Goal: Task Accomplishment & Management: Manage account settings

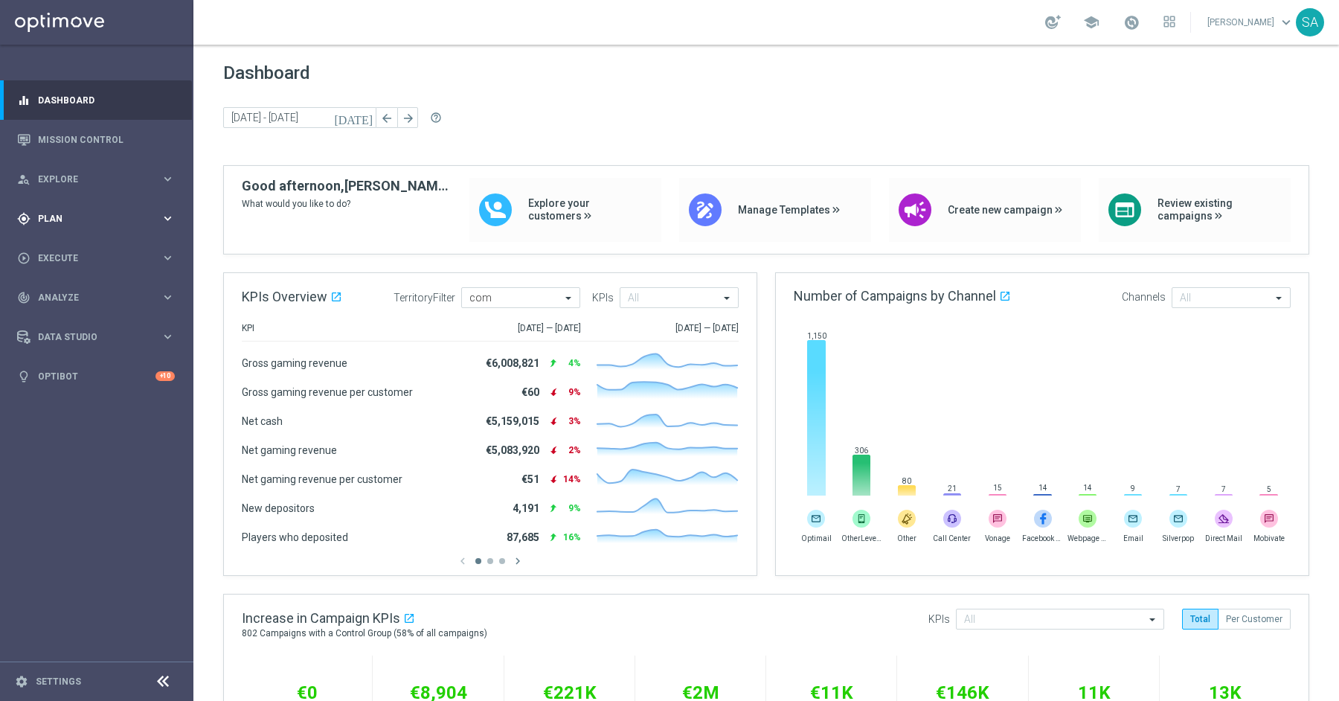
click at [64, 221] on span "Plan" at bounding box center [99, 218] width 123 height 9
click at [81, 245] on link "Target Groups" at bounding box center [97, 249] width 116 height 12
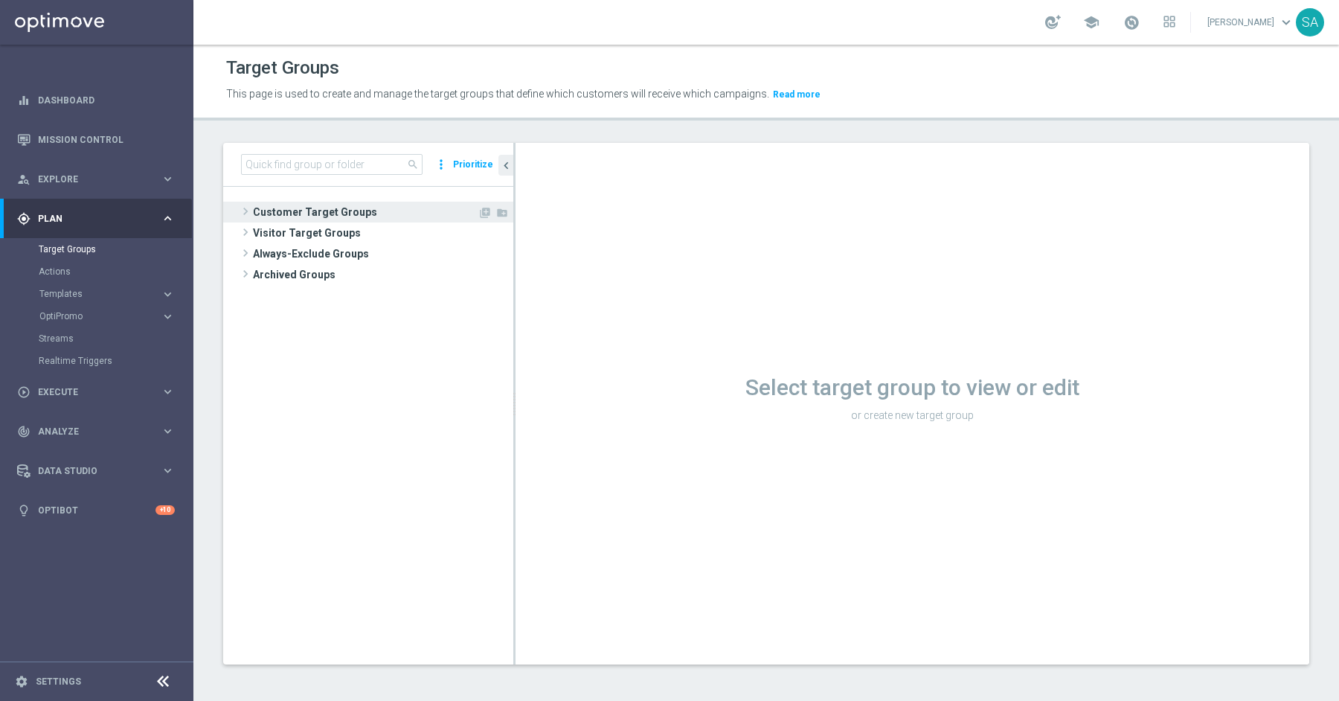
click at [313, 215] on span "Customer Target Groups" at bounding box center [365, 212] width 225 height 21
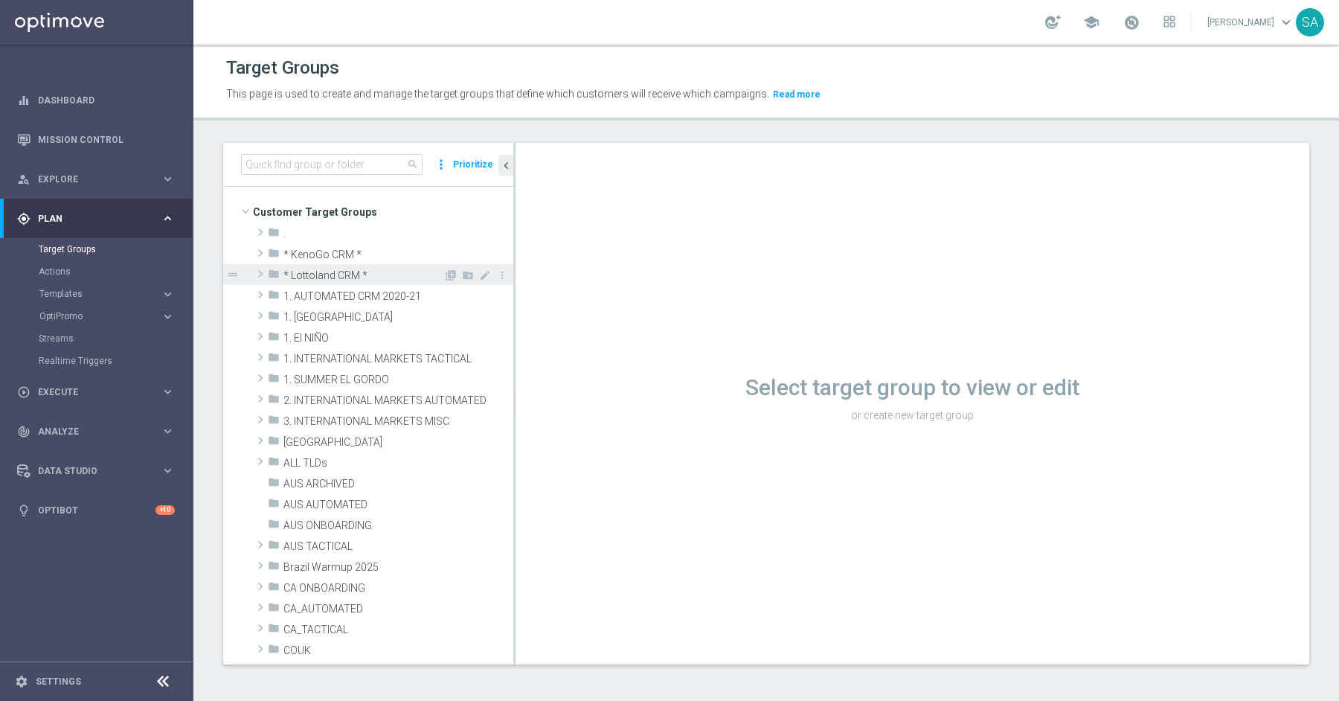
click at [259, 272] on span at bounding box center [260, 274] width 15 height 18
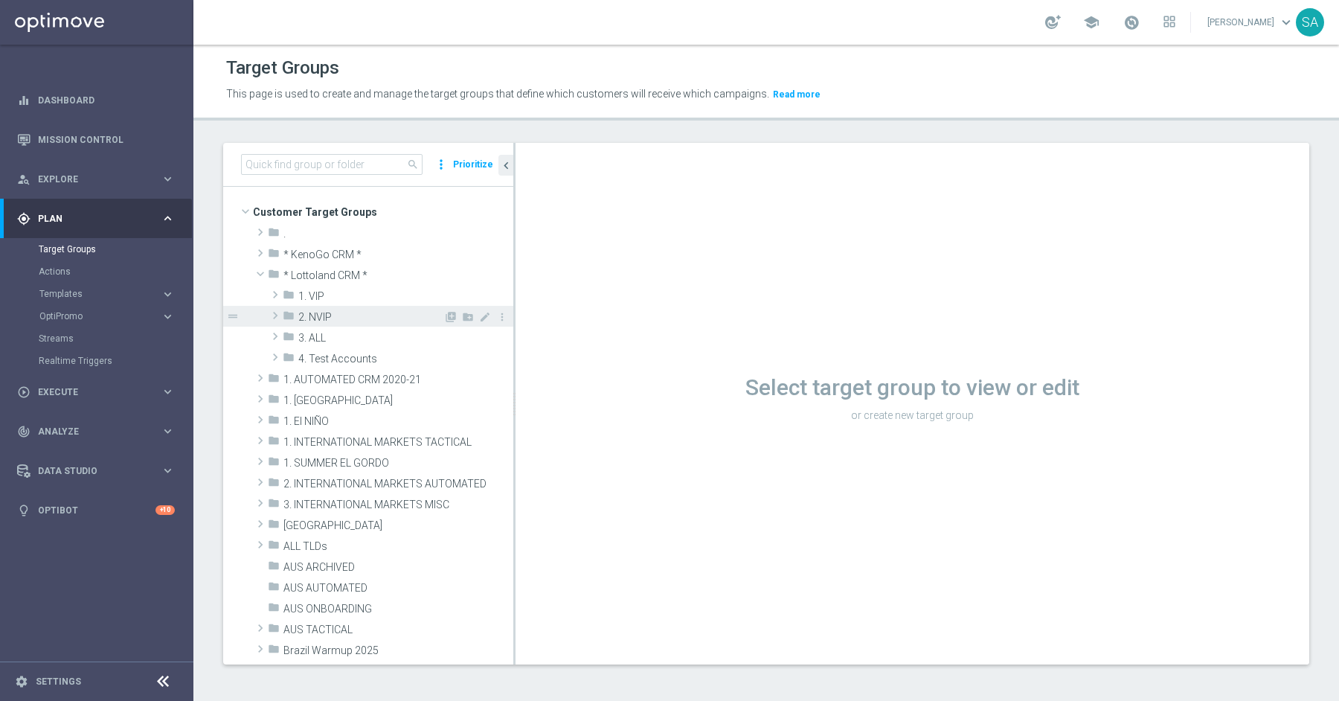
click at [272, 312] on span at bounding box center [275, 315] width 15 height 18
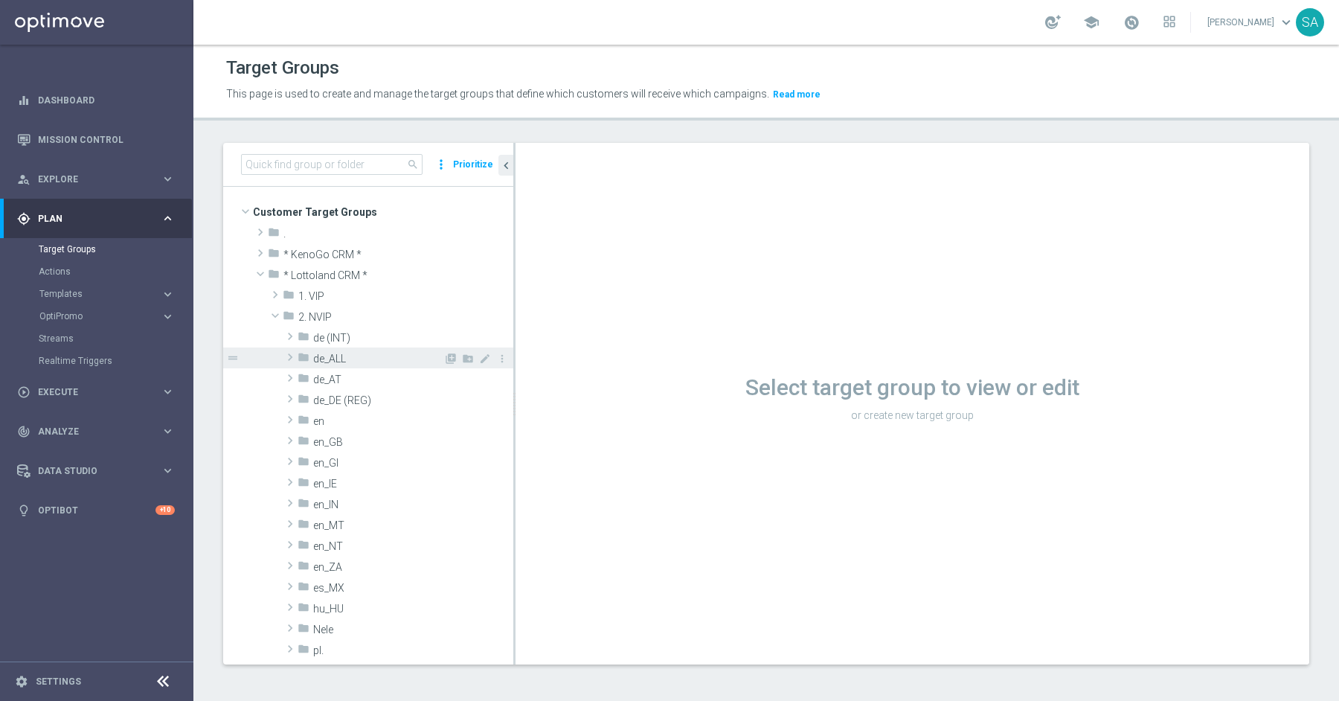
click at [288, 353] on span at bounding box center [290, 357] width 15 height 18
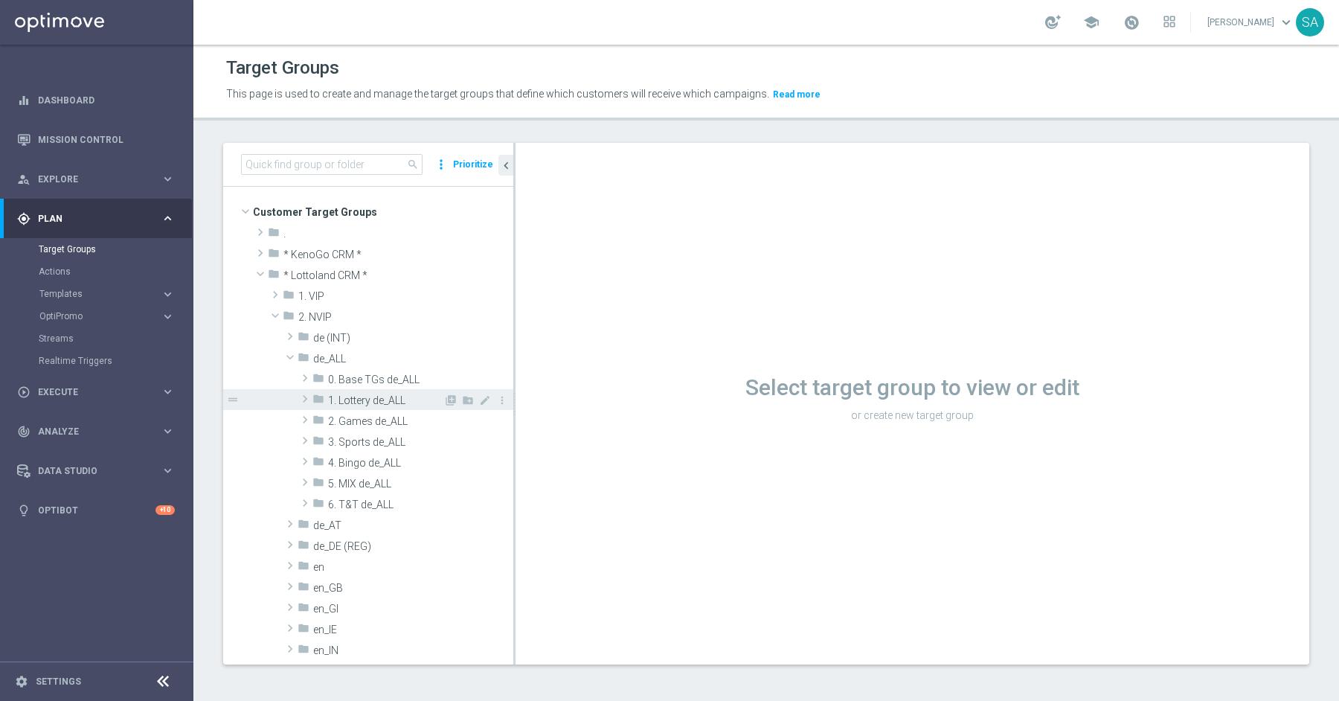
click at [411, 399] on span "1. Lottery de_ALL" at bounding box center [385, 400] width 115 height 13
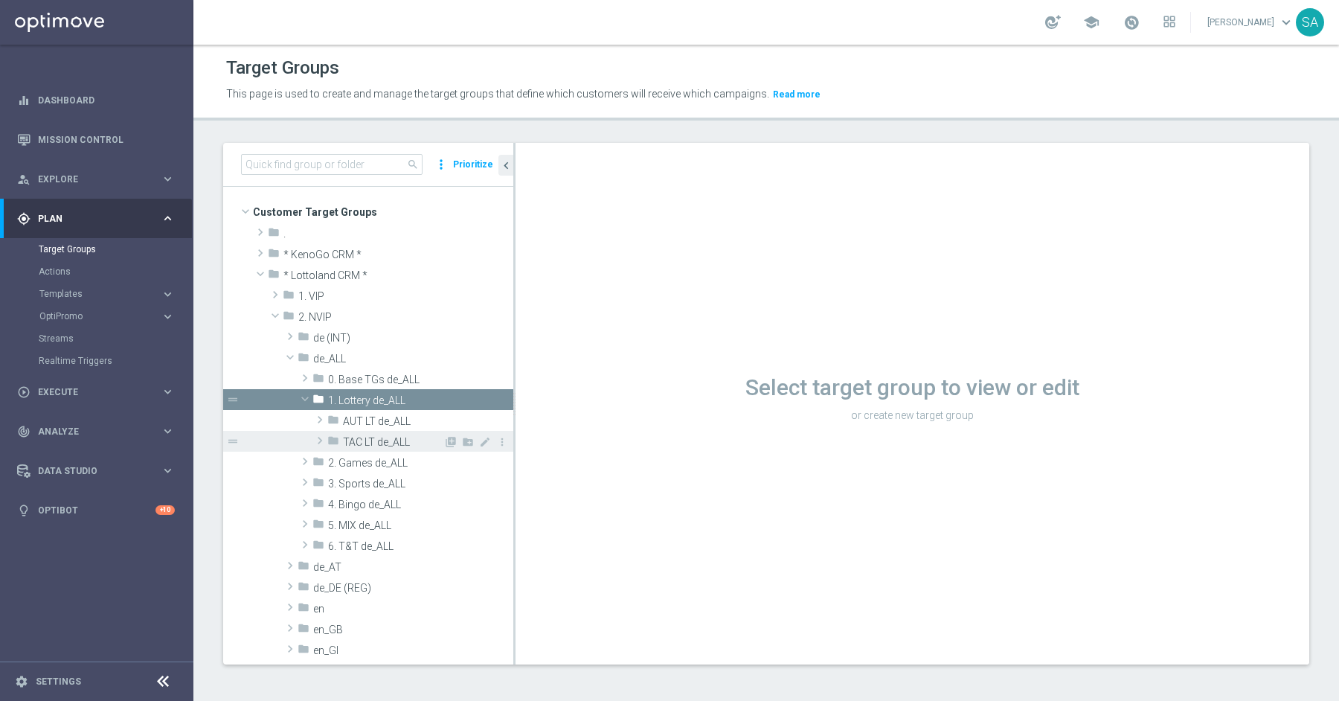
click at [405, 449] on div "folder TAC LT de_ALL" at bounding box center [385, 441] width 116 height 21
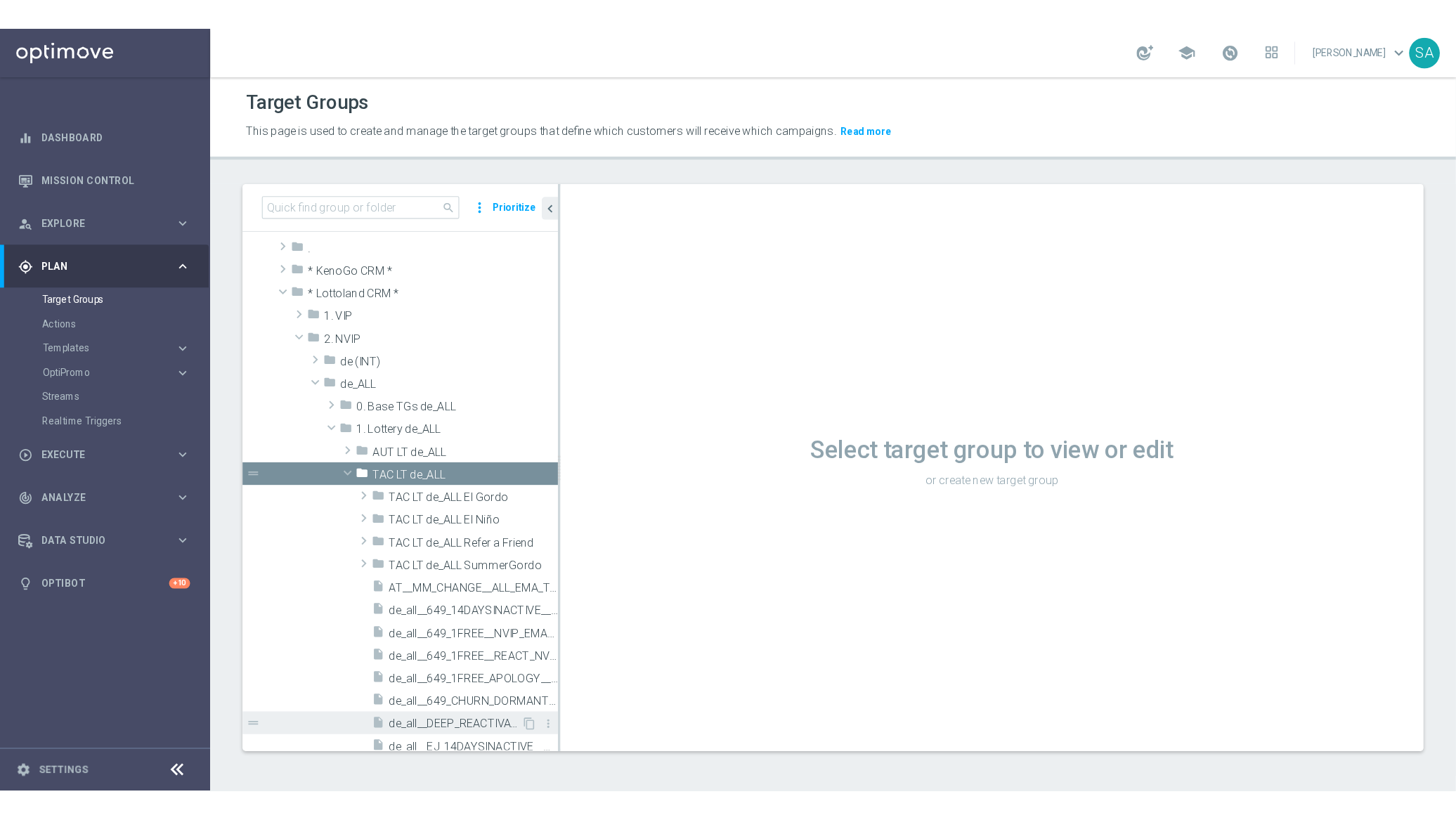
scroll to position [28, 0]
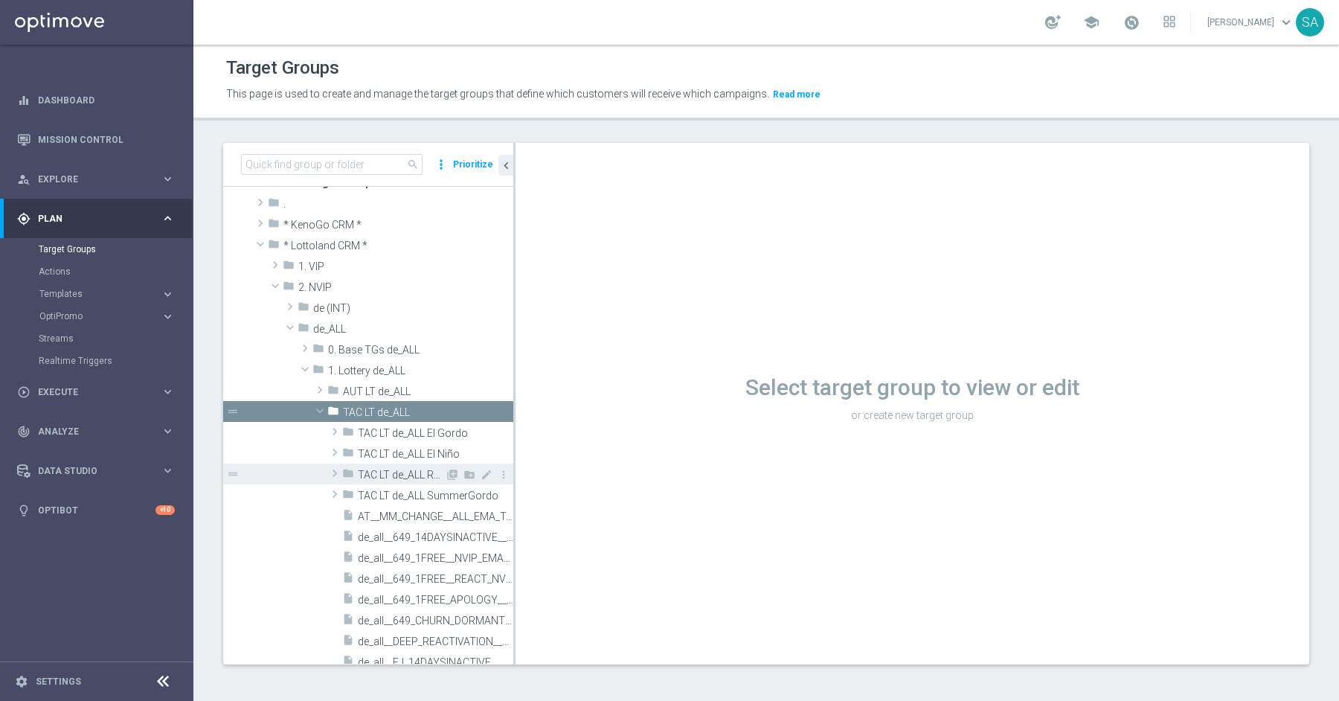
click at [400, 469] on span "TAC LT de_ALL Refer a Friend" at bounding box center [401, 475] width 87 height 13
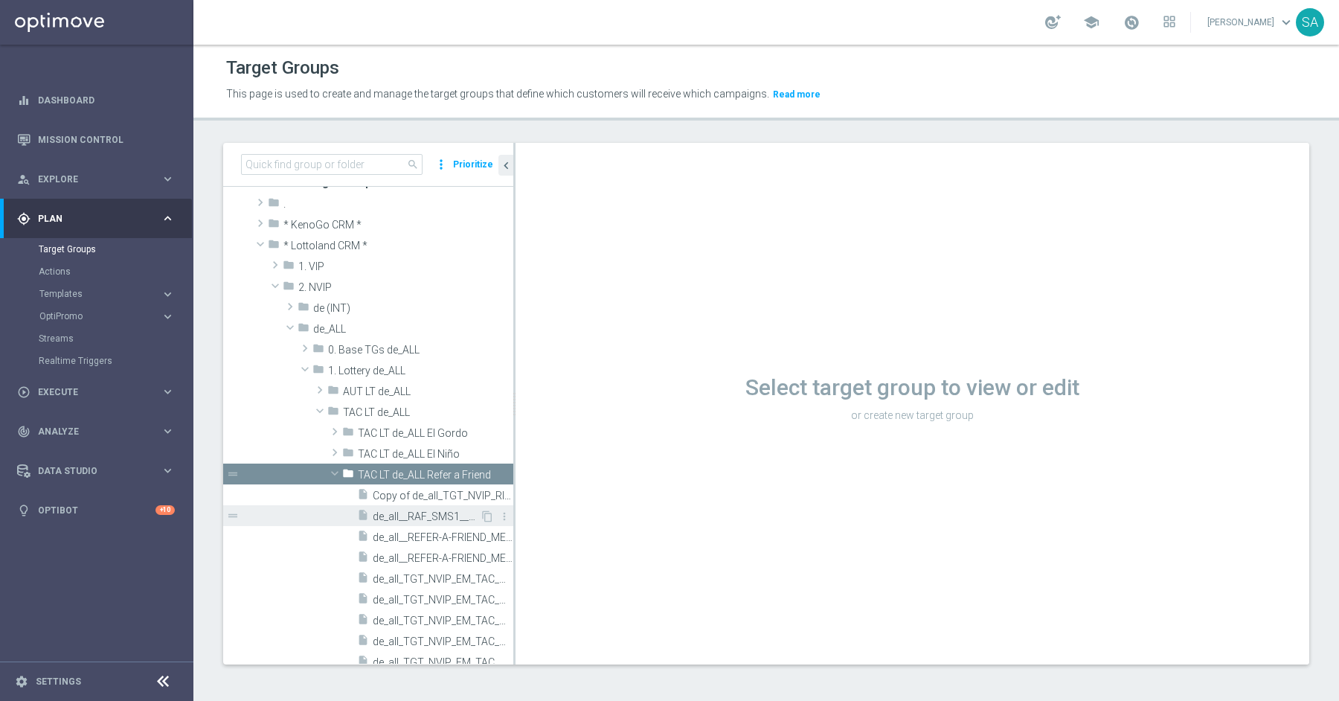
click at [405, 510] on span "de_all__RAF_SMS1__NVIP_SMS_TAC_LT" at bounding box center [426, 516] width 107 height 13
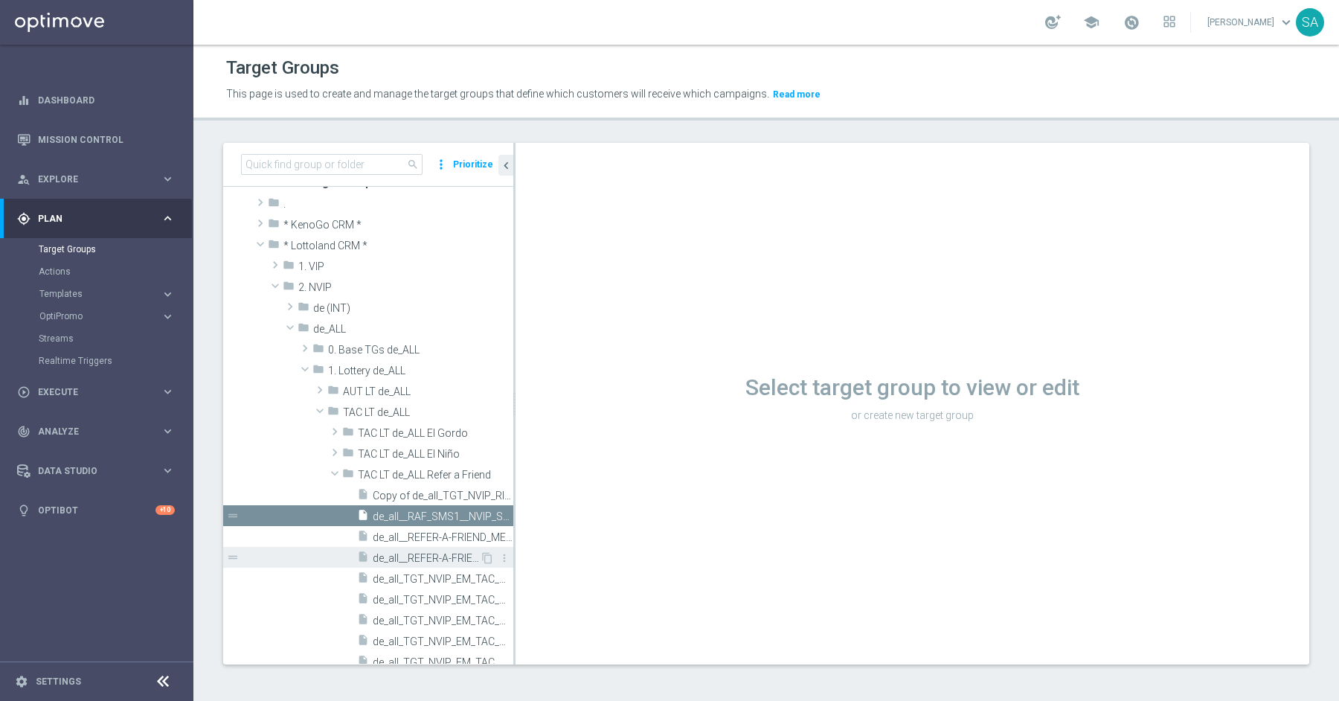
click at [422, 558] on span "de_all__REFER-A-FRIEND_MESSAGE2__NVIP_RI_TAC_MIX" at bounding box center [426, 558] width 107 height 13
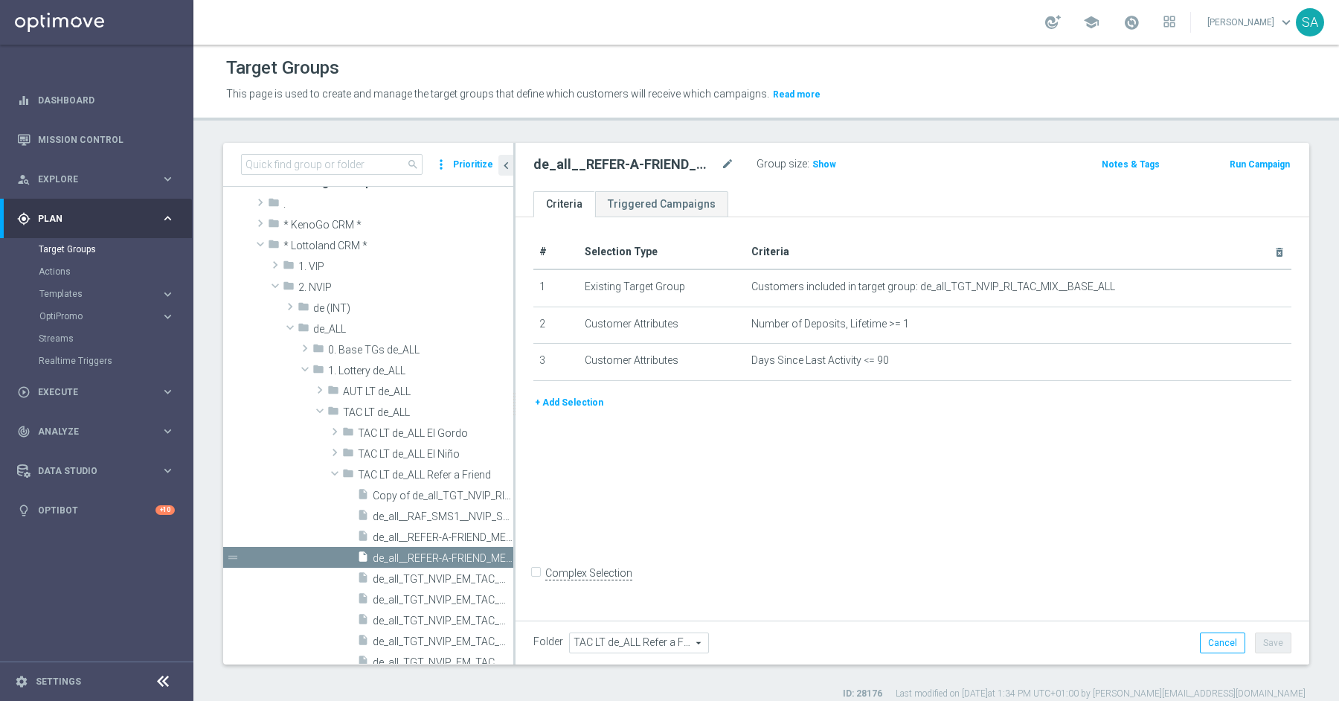
click at [566, 402] on button "+ Add Selection" at bounding box center [568, 402] width 71 height 16
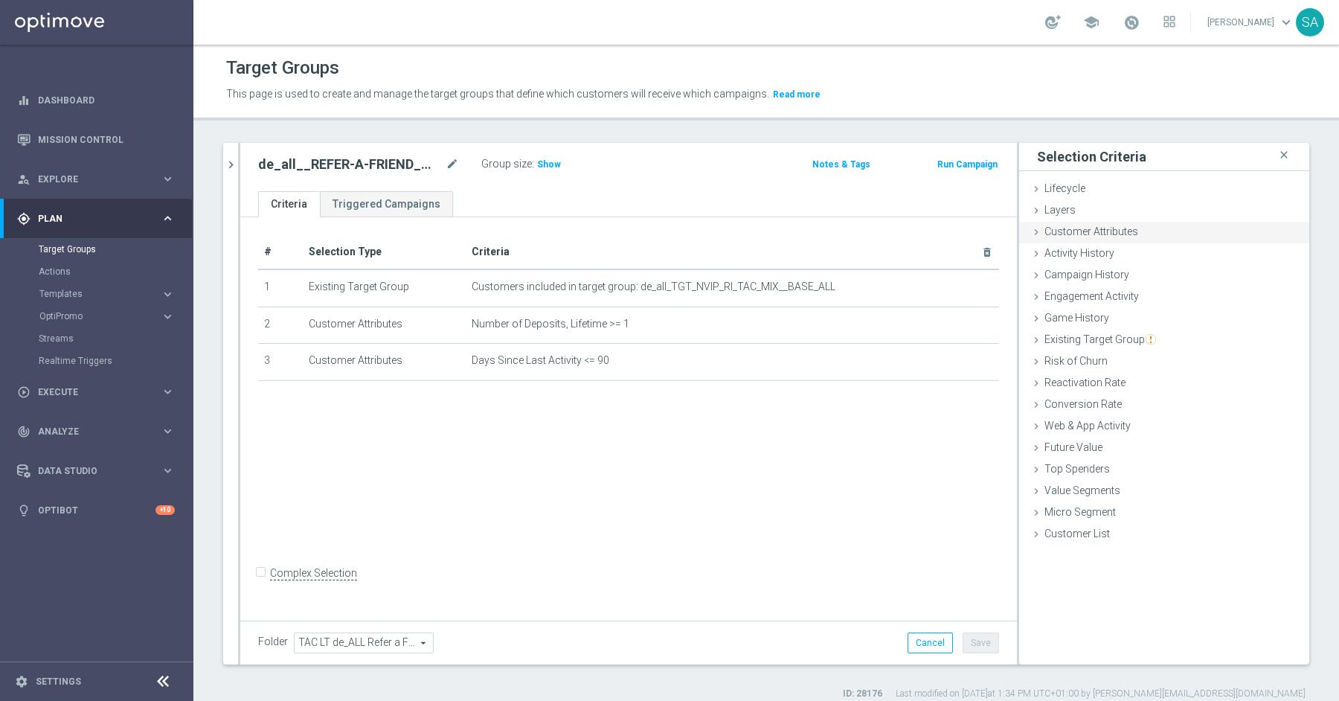
click at [1121, 230] on span "Customer Attributes" at bounding box center [1091, 231] width 94 height 12
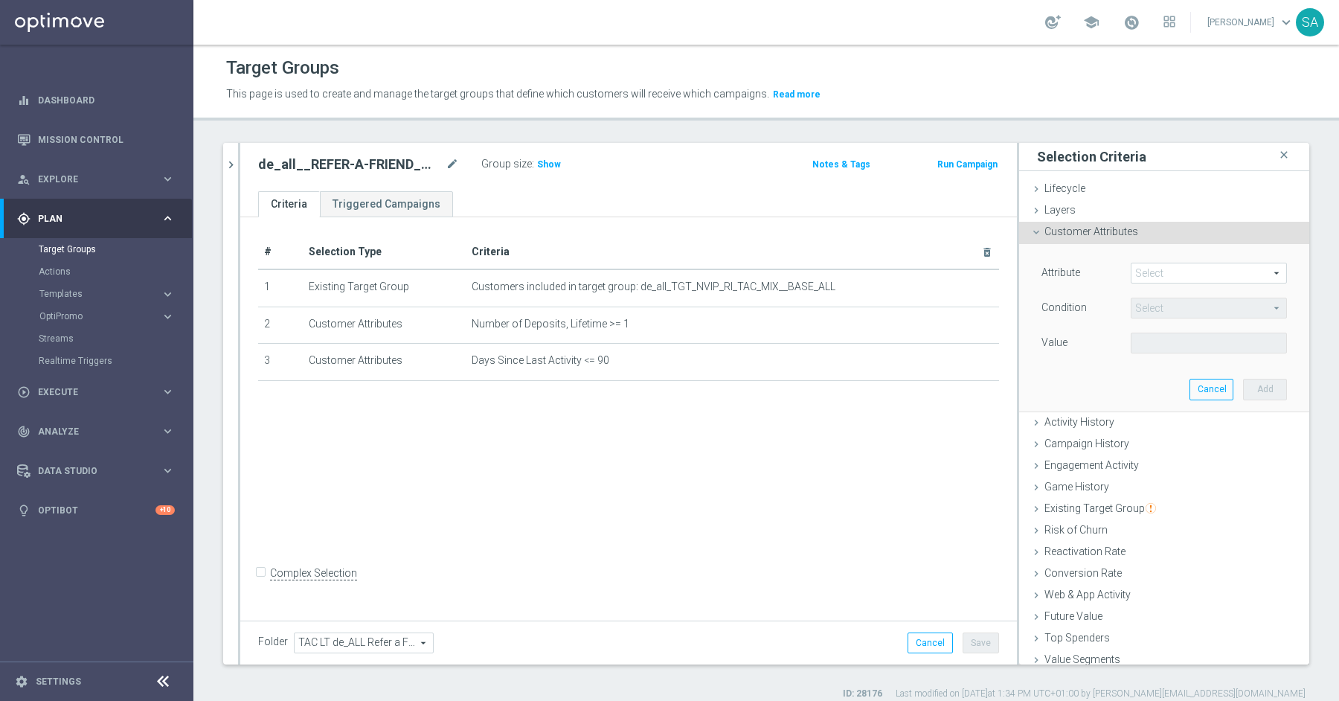
click at [1166, 266] on span at bounding box center [1208, 272] width 155 height 19
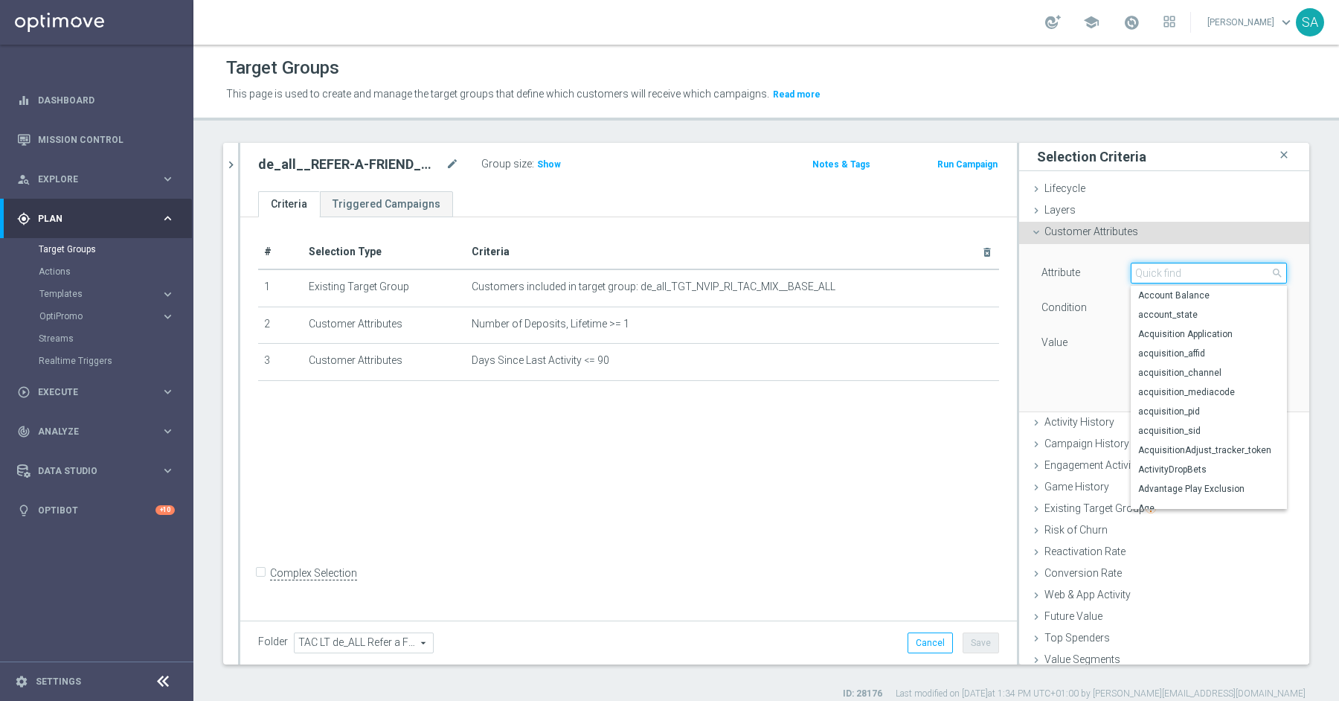
click at [1166, 266] on input "search" at bounding box center [1209, 273] width 156 height 21
type input "churn"
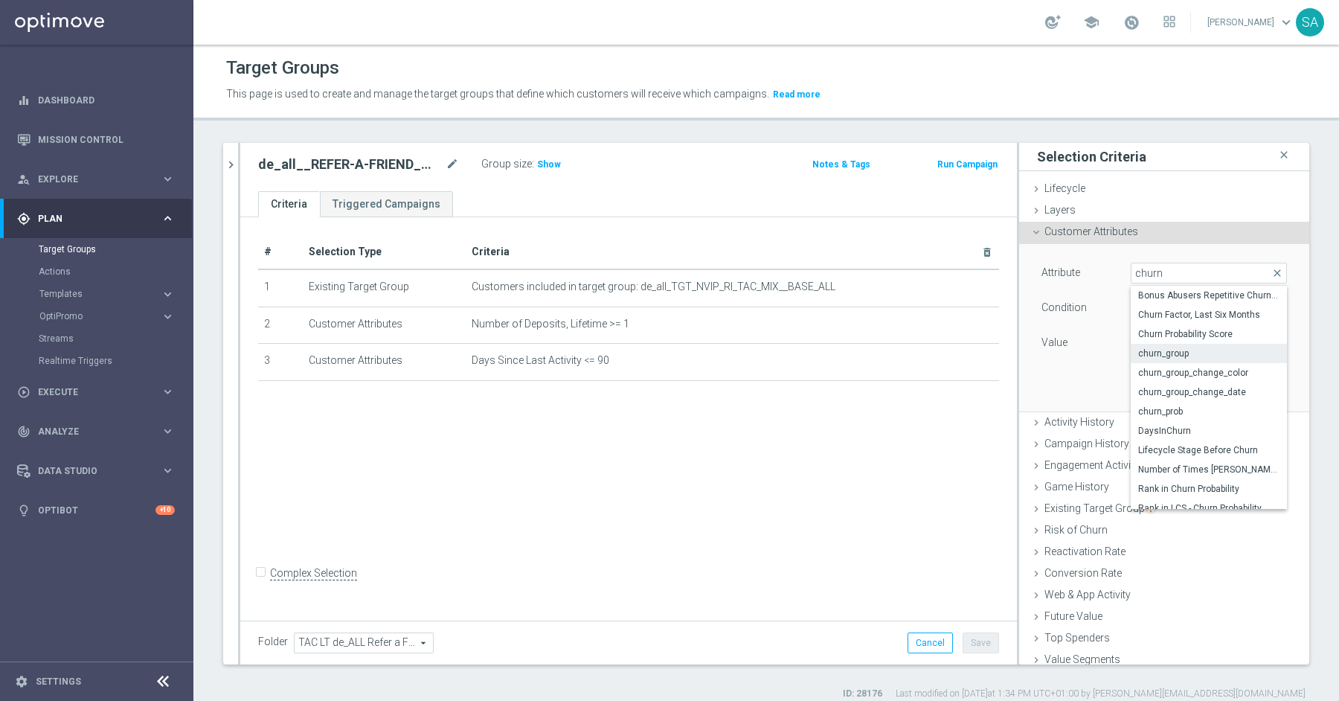
click at [1201, 350] on span "churn_group" at bounding box center [1208, 353] width 141 height 12
type input "churn_group"
type input "Equals"
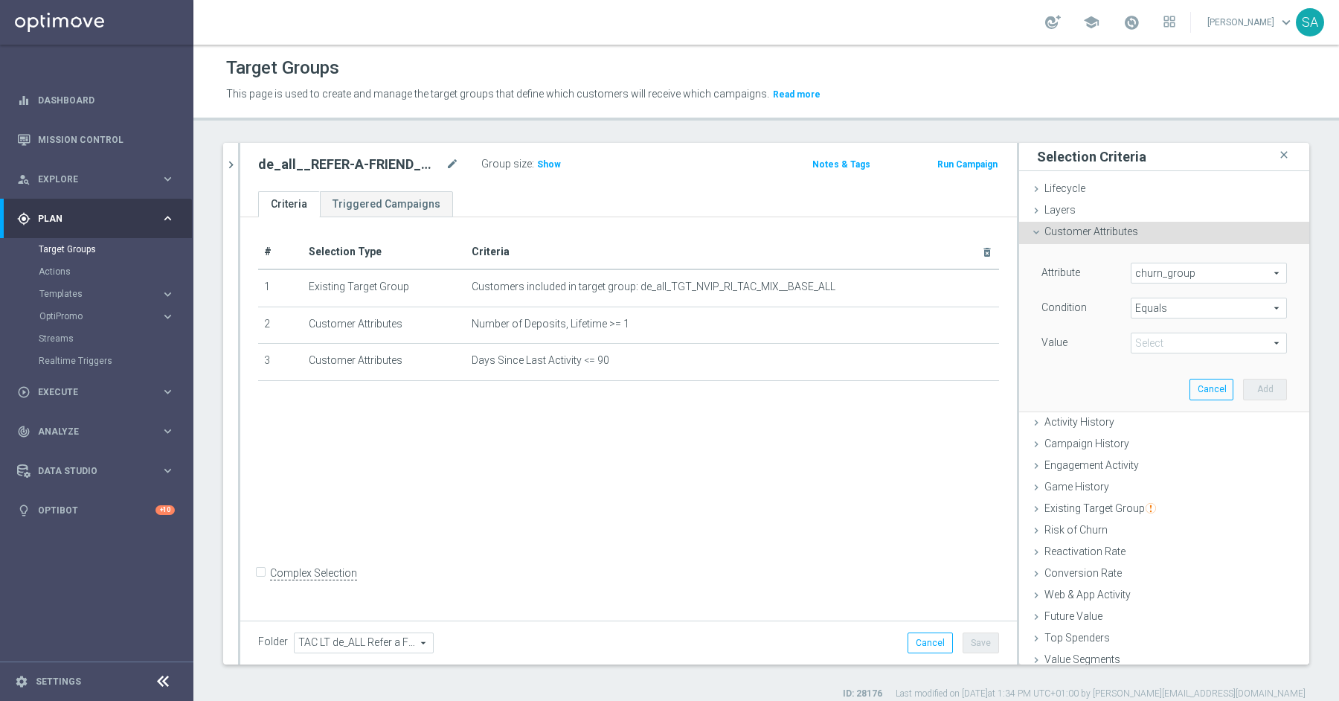
click at [1172, 338] on span at bounding box center [1208, 342] width 155 height 19
click at [1075, 355] on div "Value" at bounding box center [1074, 345] width 89 height 24
click at [1206, 379] on button "Cancel" at bounding box center [1211, 389] width 44 height 21
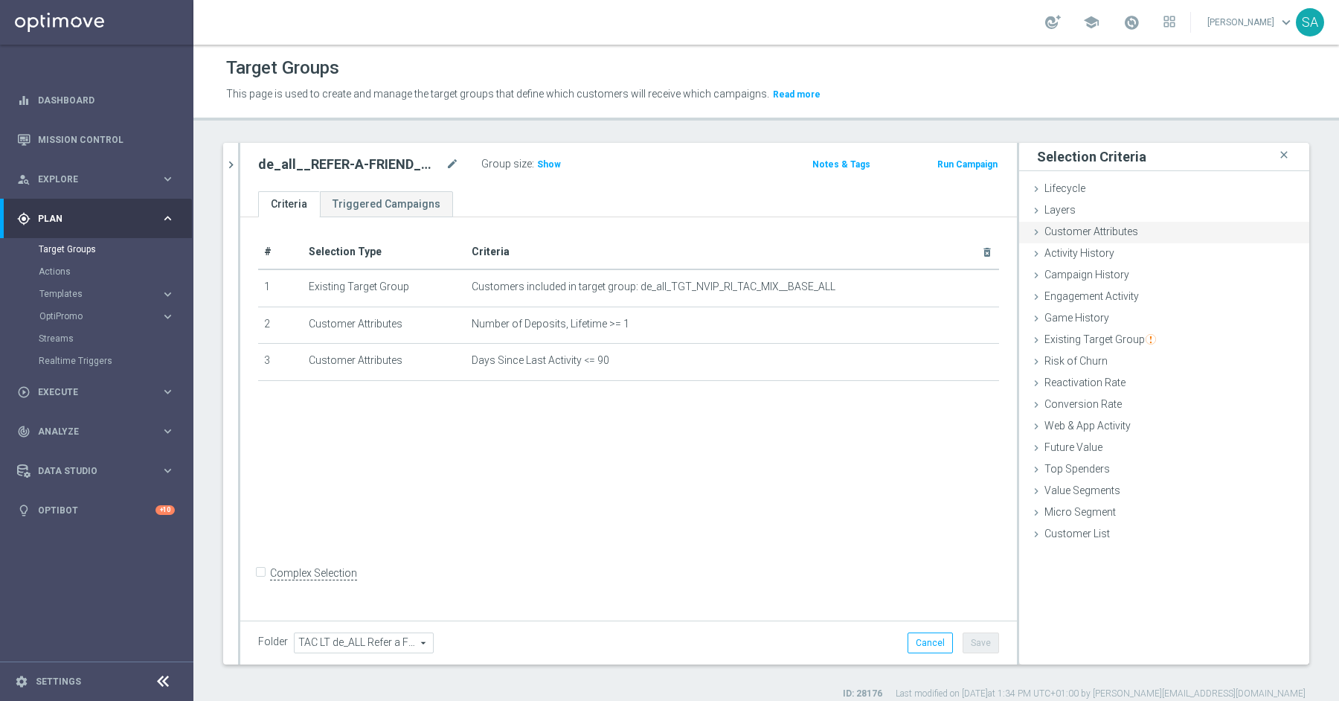
click at [1122, 231] on span "Customer Attributes" at bounding box center [1091, 231] width 94 height 12
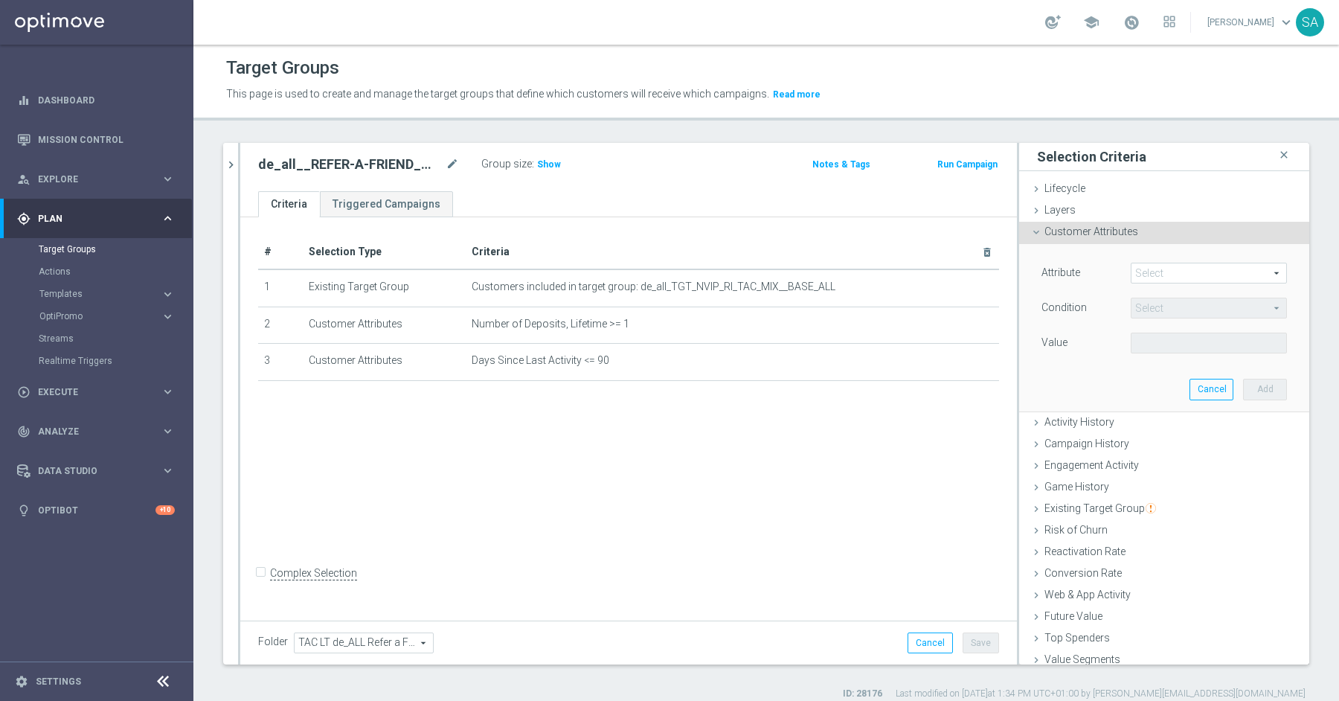
click at [1149, 274] on span at bounding box center [1208, 272] width 155 height 19
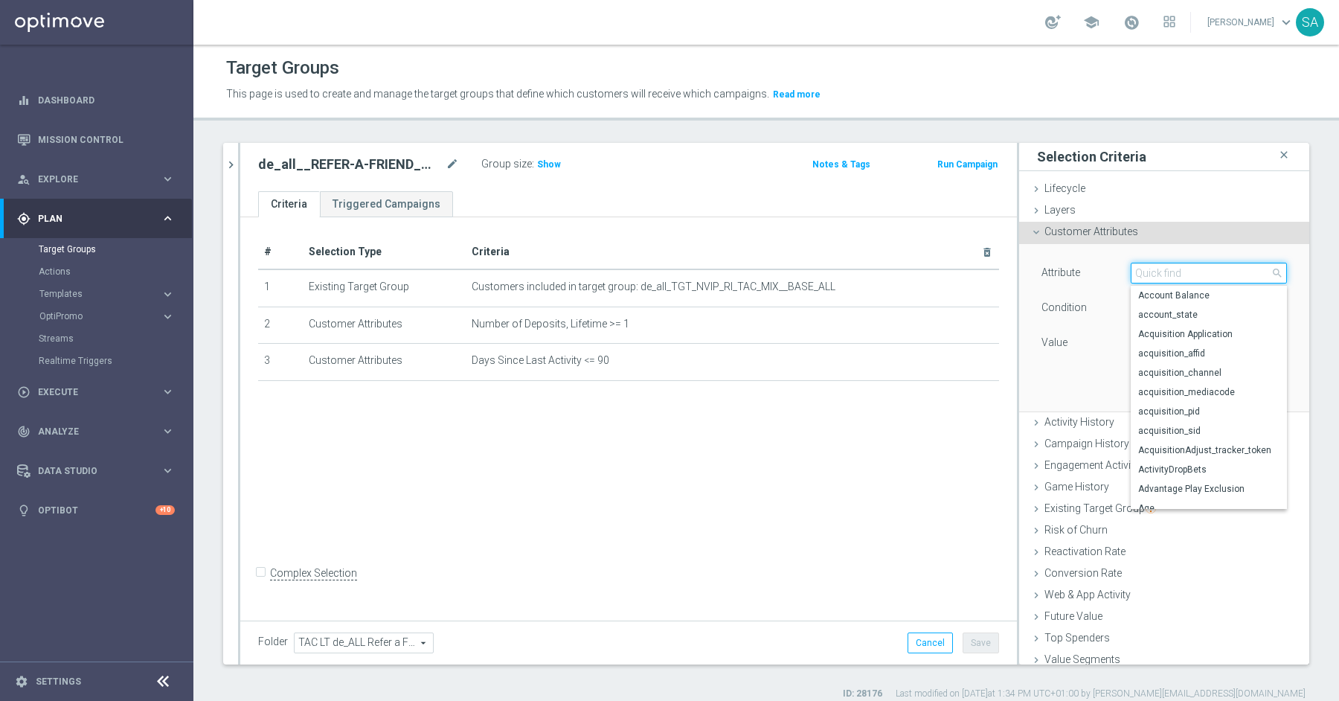
click at [1149, 274] on input "search" at bounding box center [1209, 273] width 156 height 21
type input "churn"
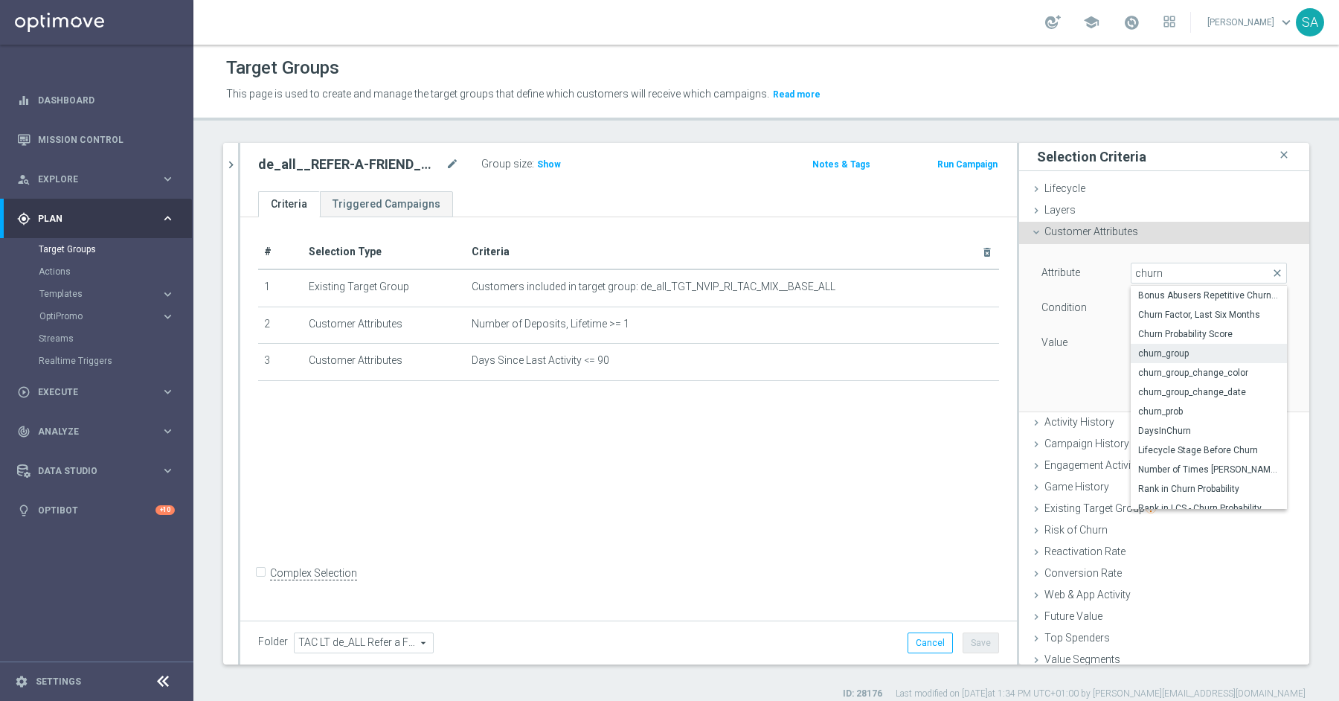
click at [1224, 351] on span "churn_group" at bounding box center [1208, 353] width 141 height 12
type input "churn_group"
type input "Equals"
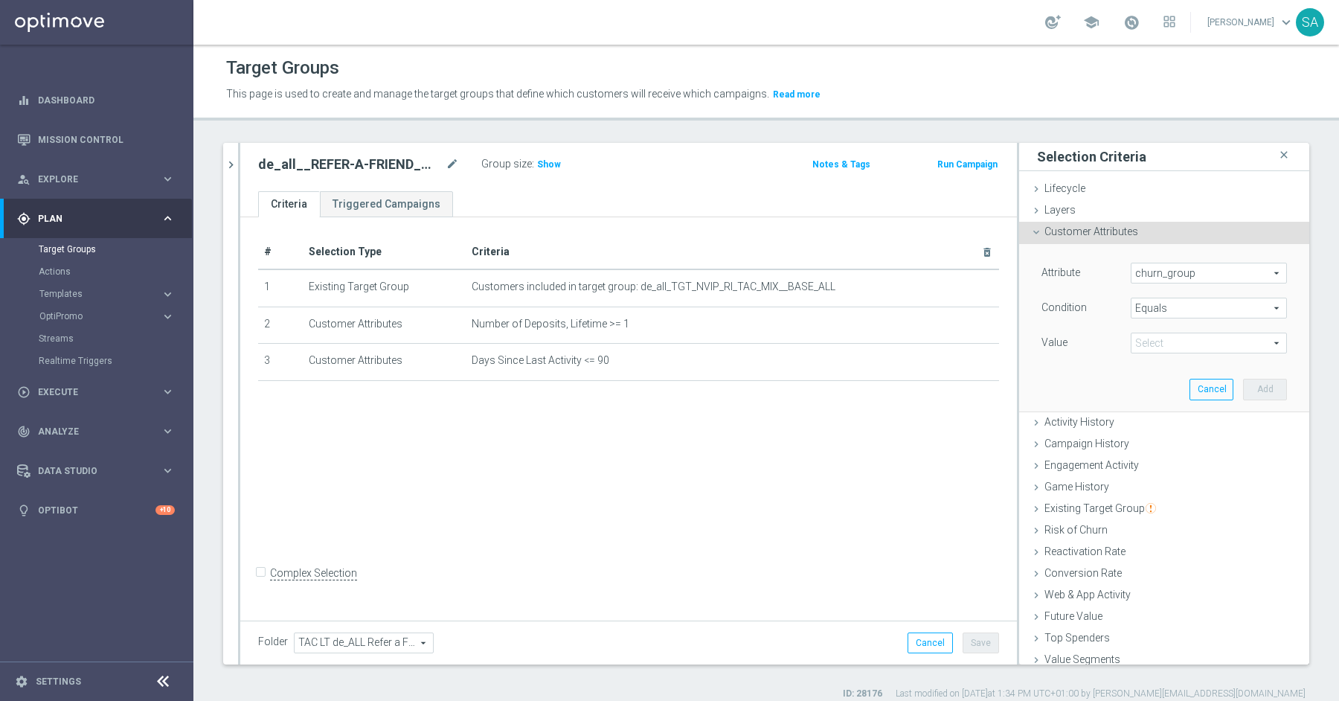
click at [1169, 342] on span at bounding box center [1208, 342] width 155 height 19
click at [765, 483] on div "# Selection Type Criteria delete_forever 1 Existing Target Group Customers incl…" at bounding box center [628, 416] width 777 height 399
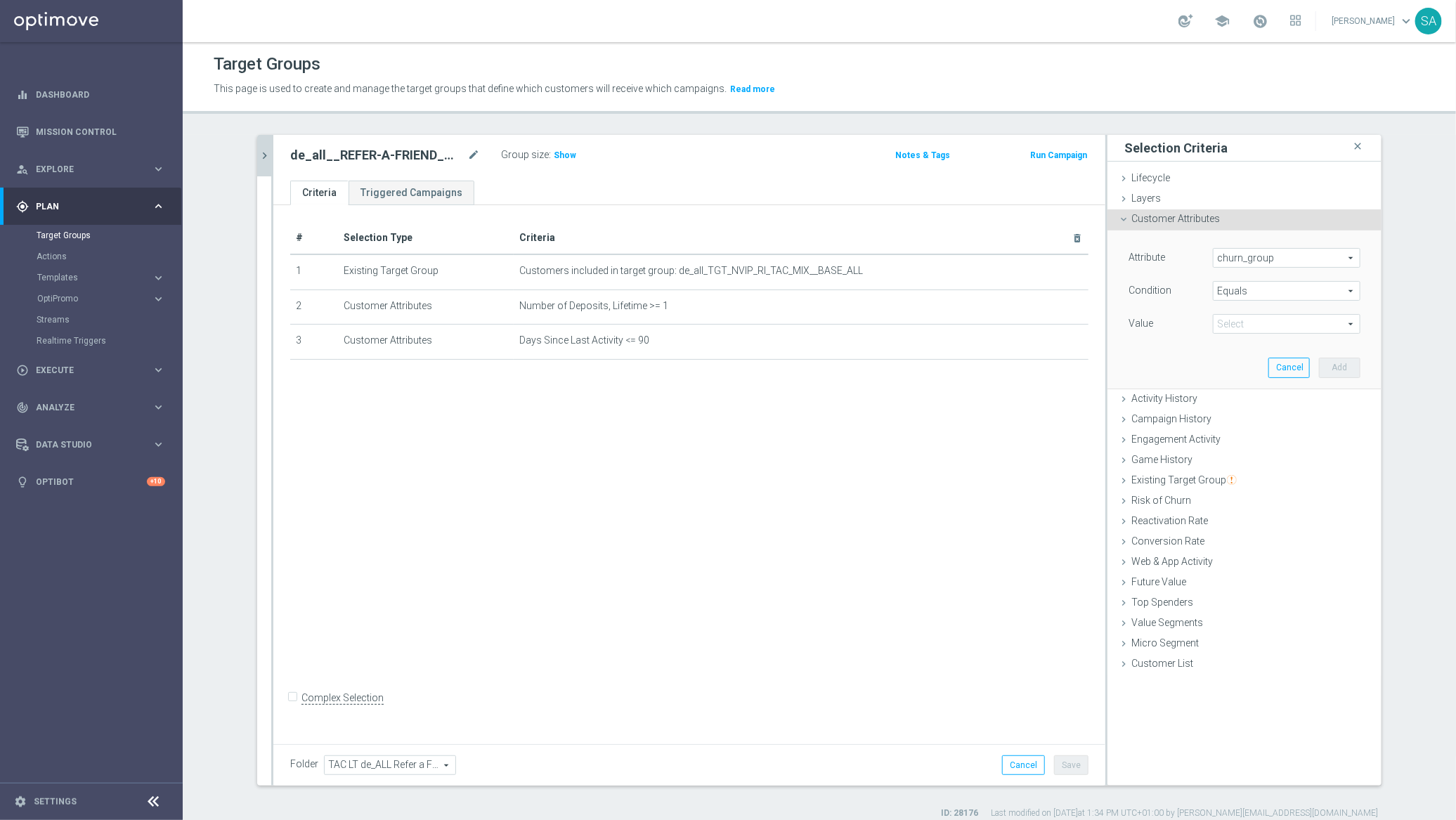
click at [262, 146] on button "chevron_right" at bounding box center [264, 156] width 14 height 42
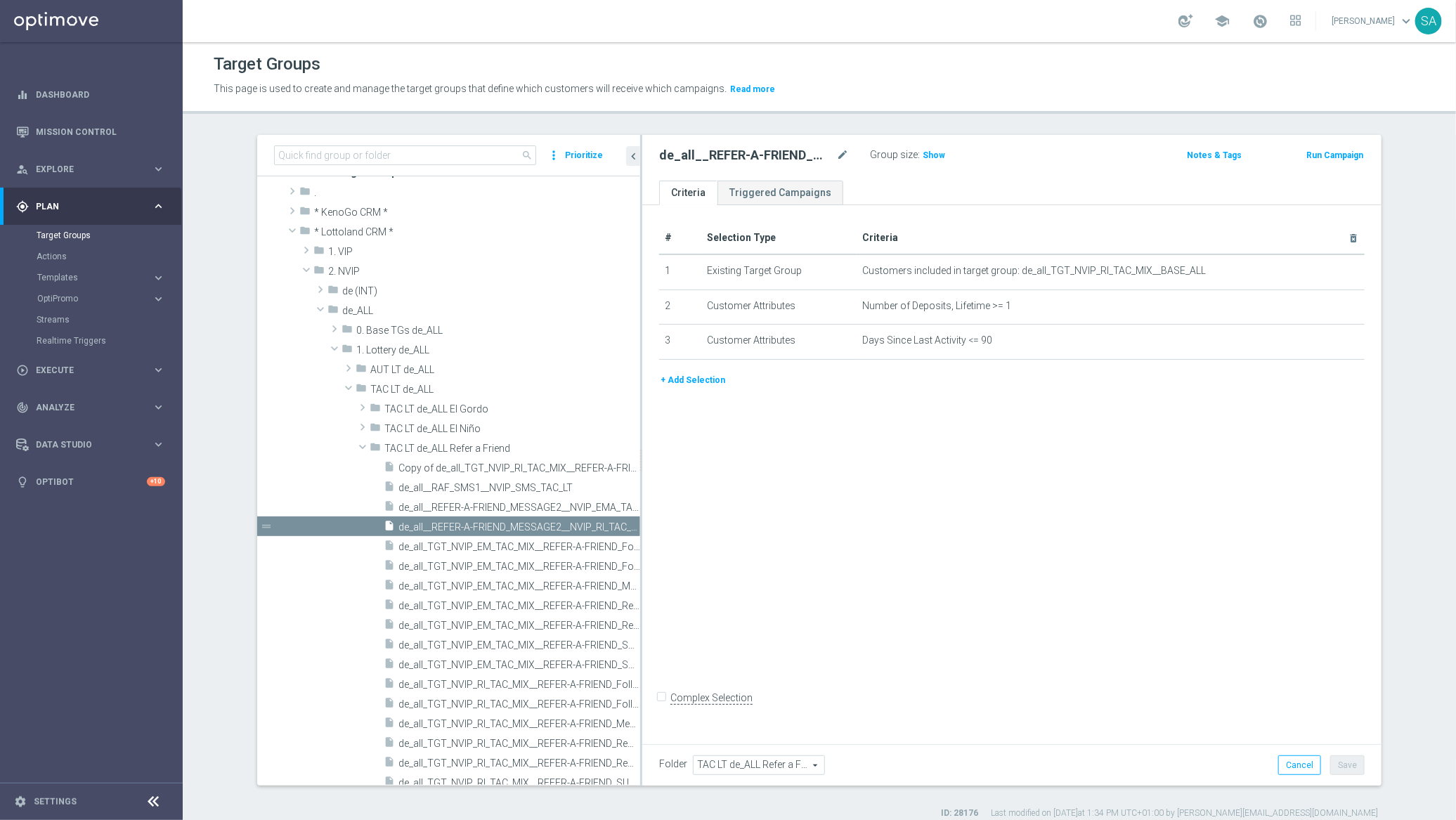
drag, startPoint x: 532, startPoint y: 394, endPoint x: 756, endPoint y: 419, distance: 225.4
click at [756, 419] on as-split "search more_vert Prioritize Customer Target Groups library_add create_new_folder" at bounding box center [819, 460] width 1124 height 651
